Goal: Task Accomplishment & Management: Use online tool/utility

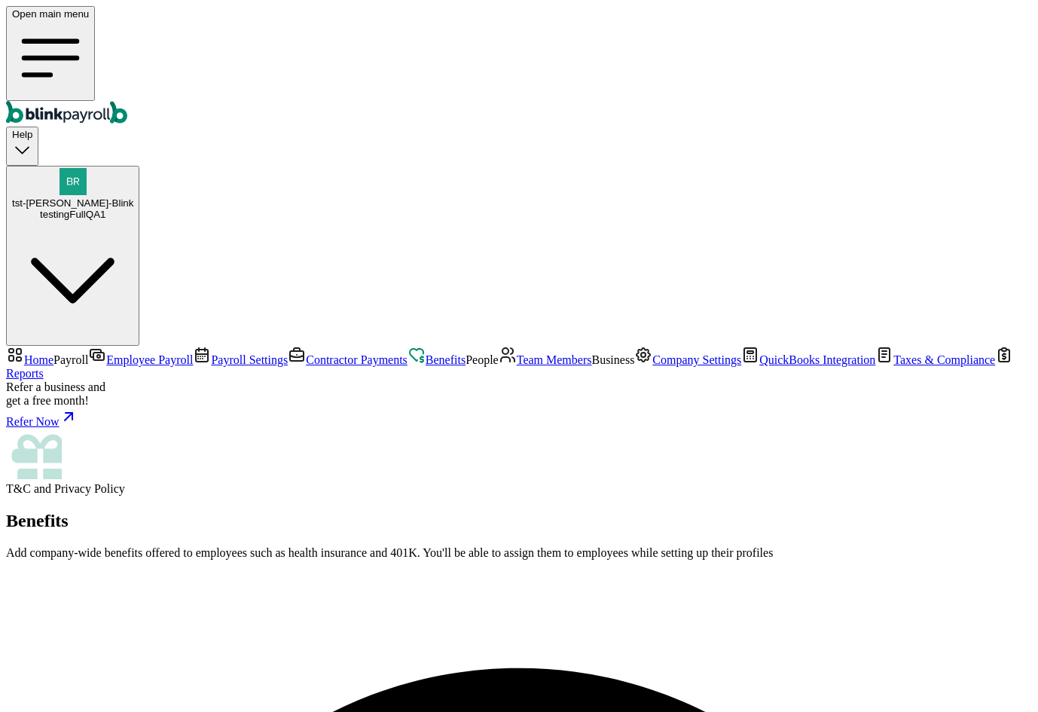
click at [634, 366] on link "Company Settings" at bounding box center [687, 359] width 107 height 13
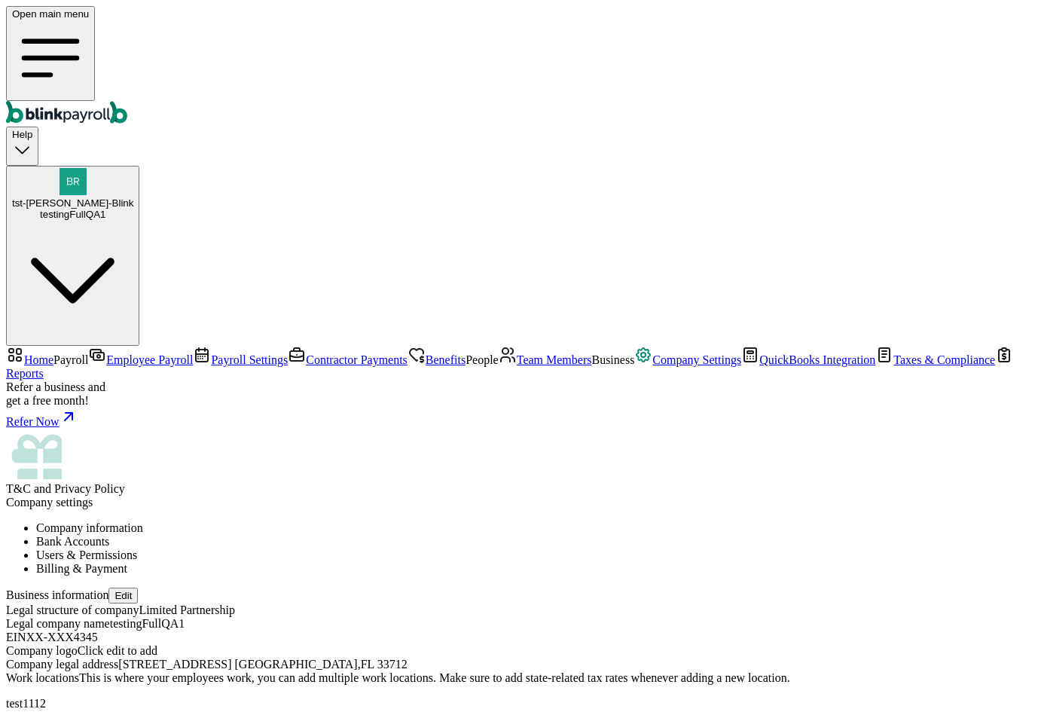
click at [138, 587] on button "Edit" at bounding box center [122, 595] width 29 height 16
select select "Limited Partnership"
checkbox input "false"
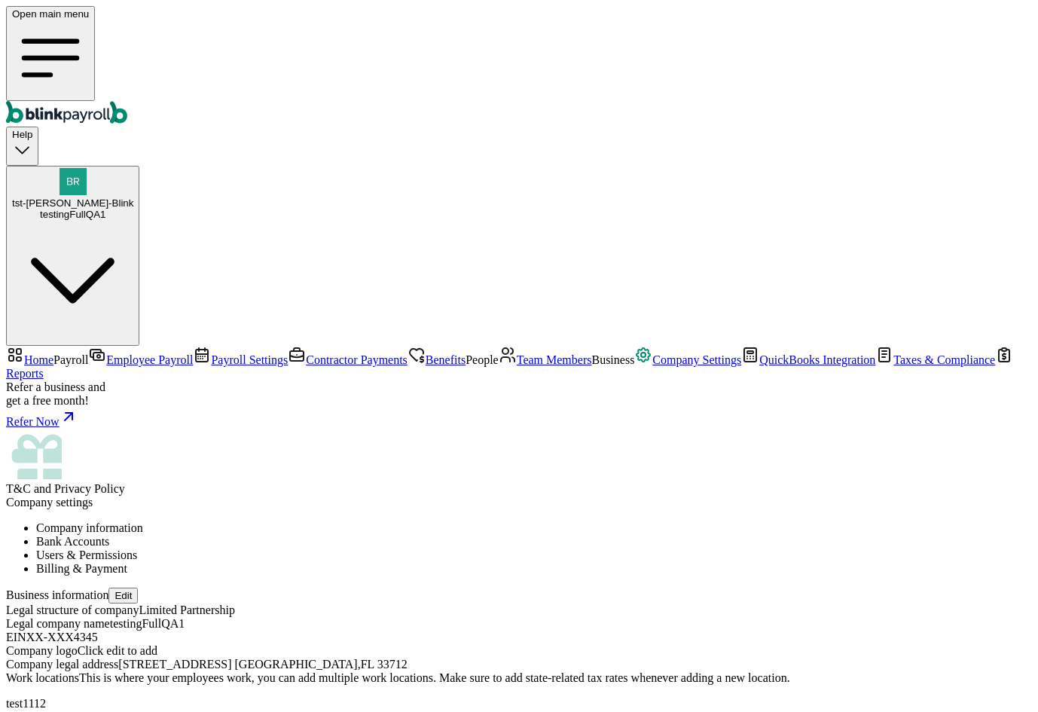
type input "NSF Co."
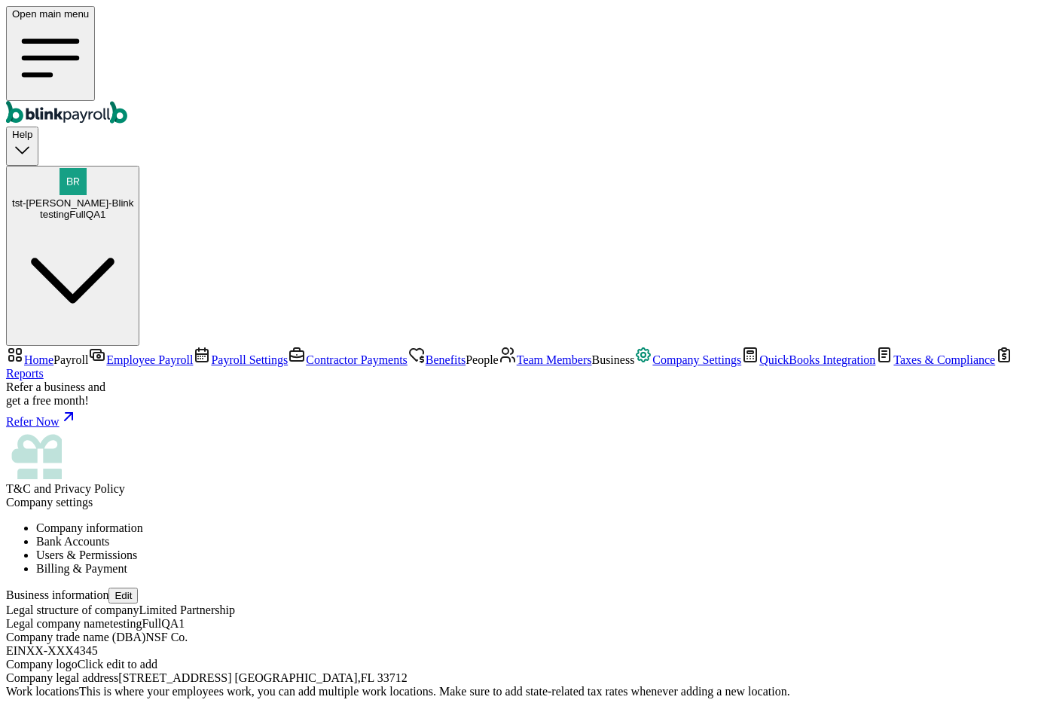
click at [355, 535] on li "Bank Accounts" at bounding box center [534, 542] width 996 height 14
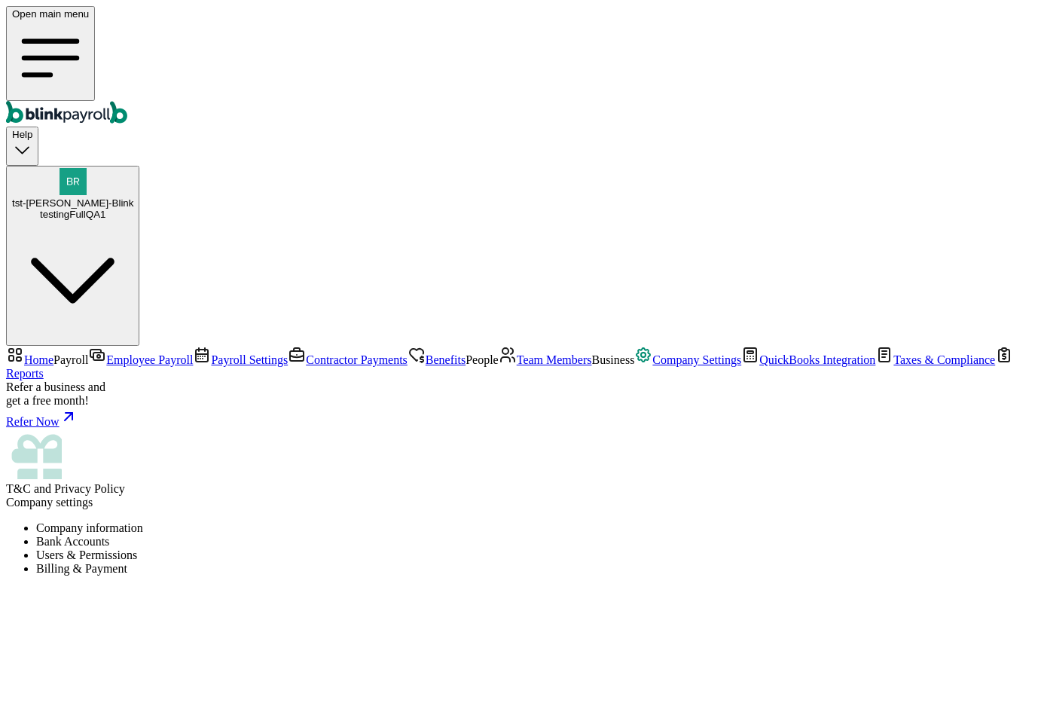
click at [283, 521] on li "Company information" at bounding box center [534, 528] width 996 height 14
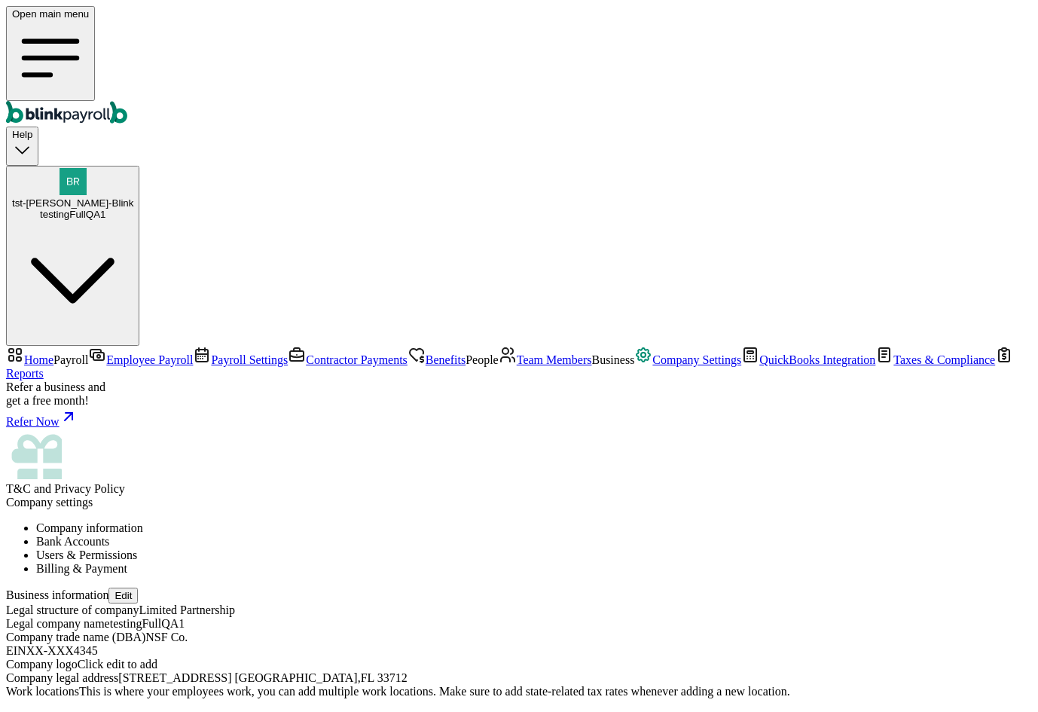
click at [106, 353] on span "Employee Payroll" at bounding box center [149, 359] width 87 height 13
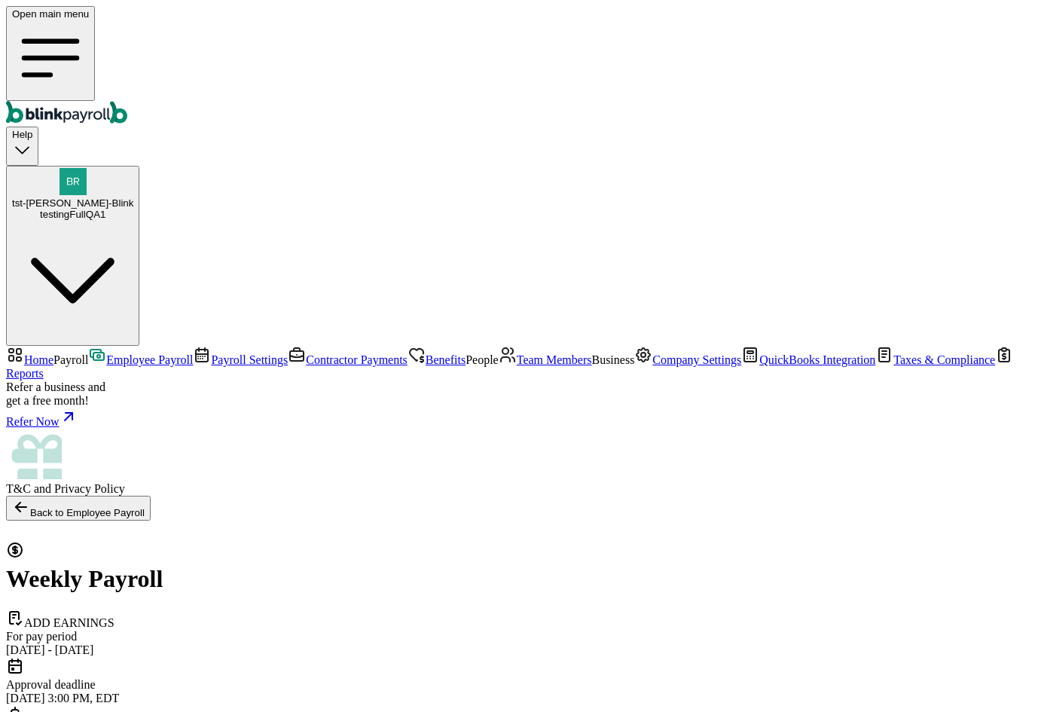
select select "manual"
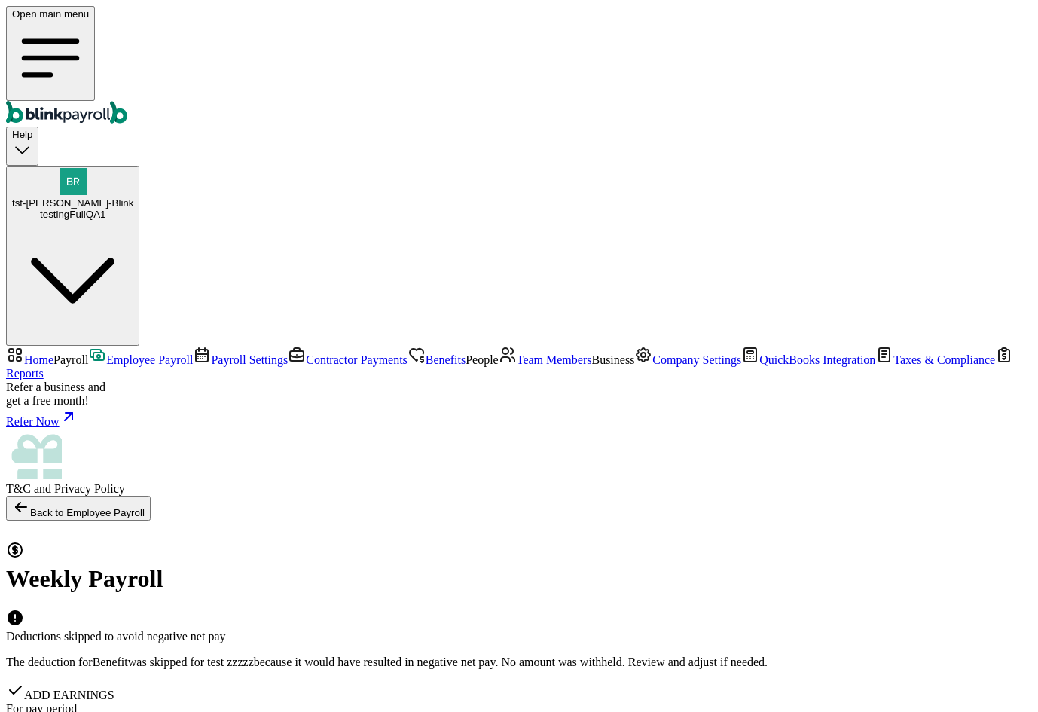
checkbox input "true"
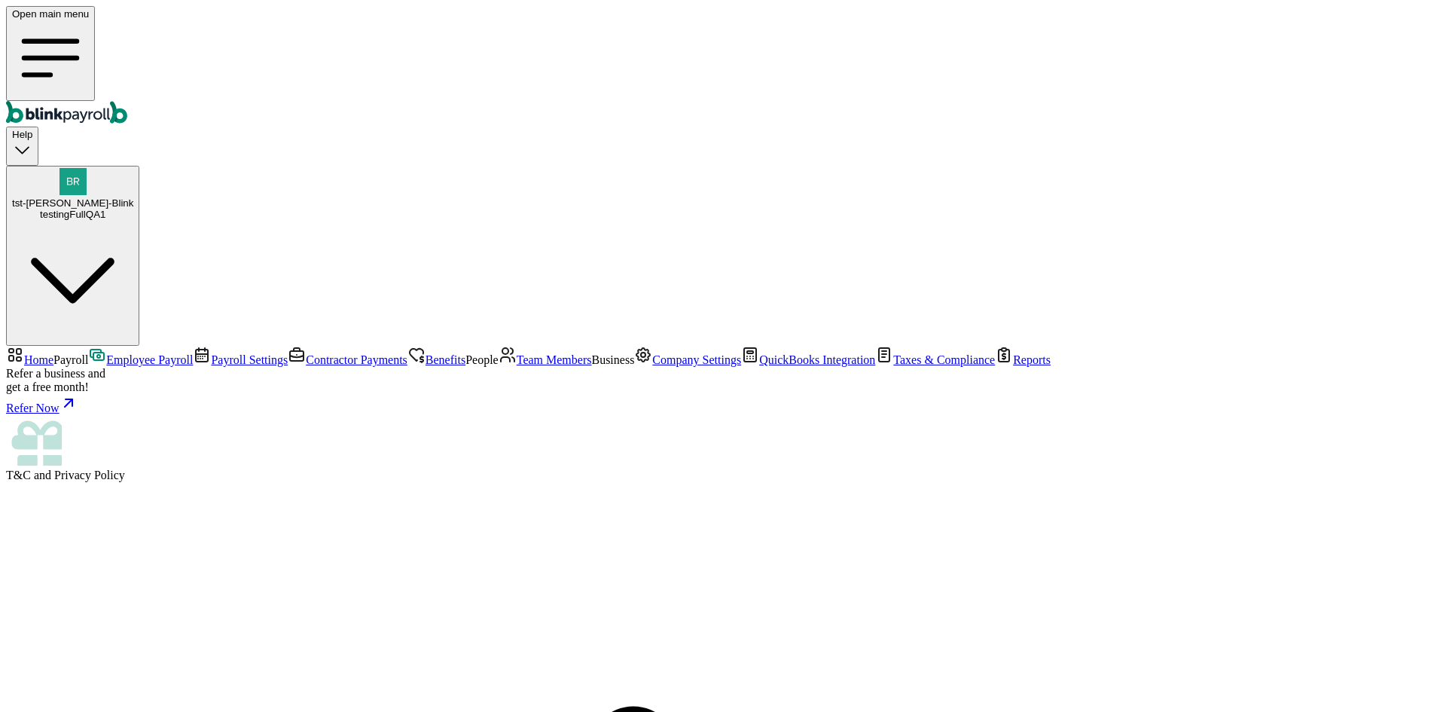
click at [106, 353] on span "Employee Payroll" at bounding box center [149, 359] width 87 height 13
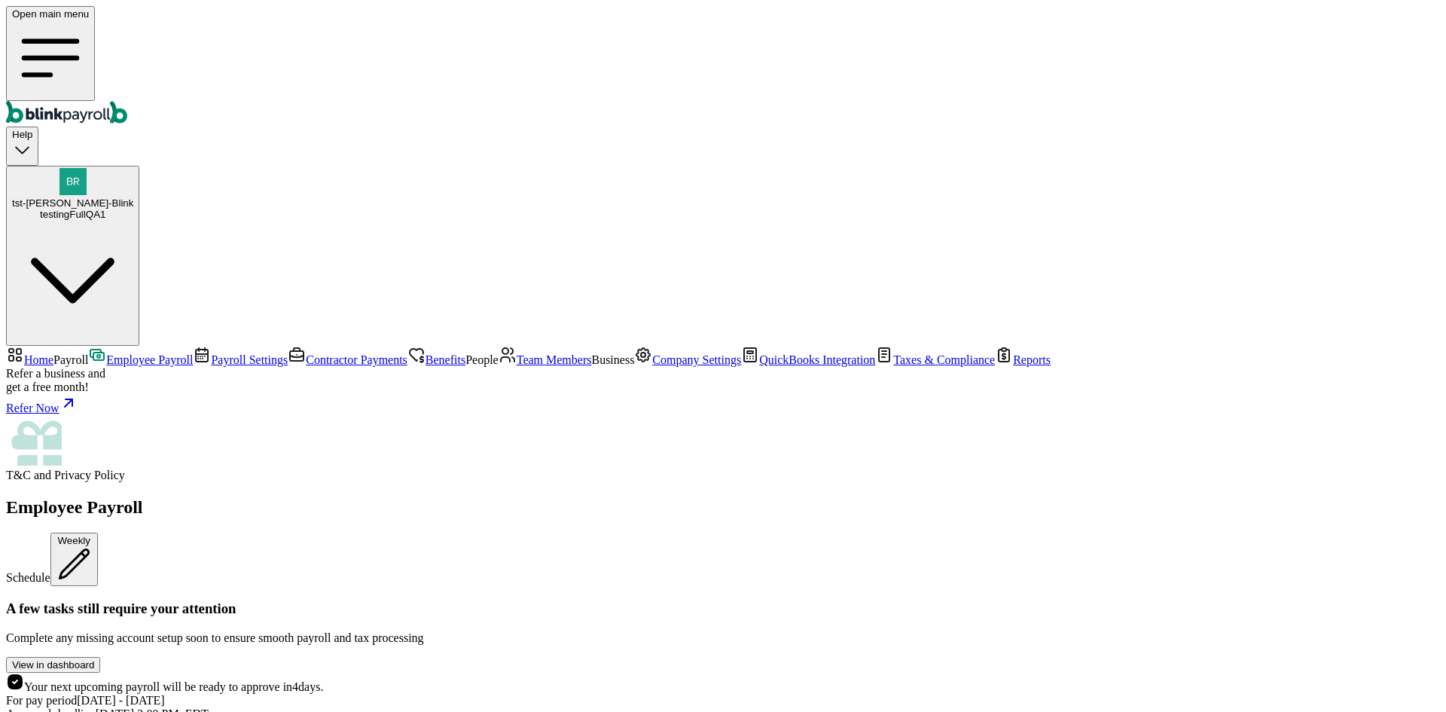
scroll to position [377, 0]
